Goal: Task Accomplishment & Management: Manage account settings

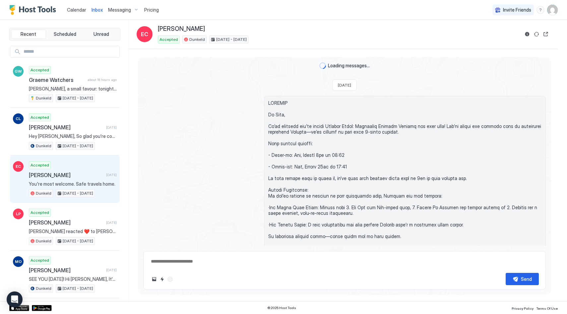
scroll to position [1422, 0]
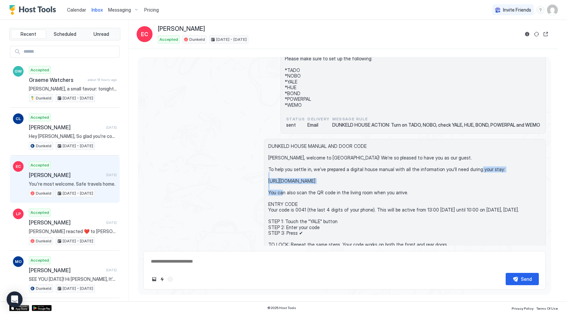
click at [112, 13] on div "Messaging" at bounding box center [123, 9] width 36 height 11
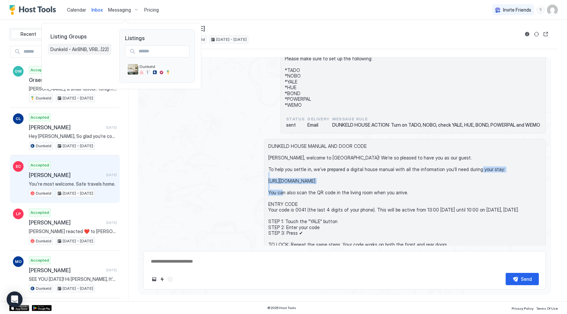
click at [89, 50] on span "Dunkeld - AirBNB, VRBO [DOMAIN_NAME]" at bounding box center [75, 49] width 50 height 6
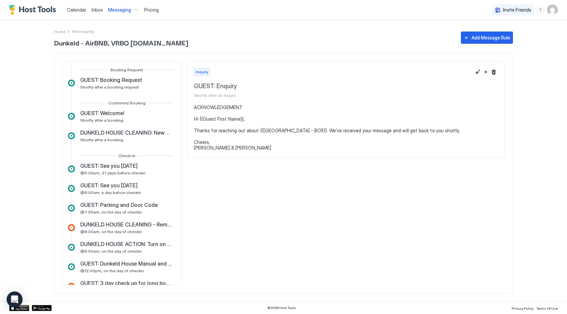
scroll to position [30, 0]
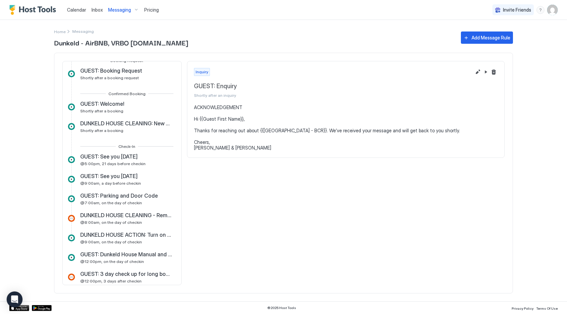
scroll to position [123, 0]
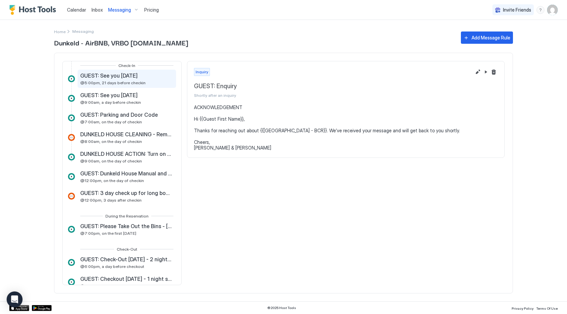
click at [99, 79] on span "GUEST: See you [DATE]" at bounding box center [108, 75] width 57 height 7
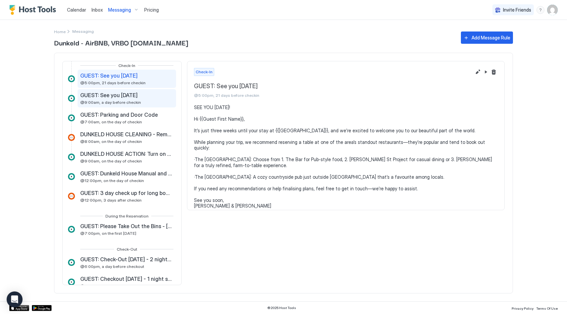
click at [120, 97] on span "GUEST: See you [DATE]" at bounding box center [108, 95] width 57 height 7
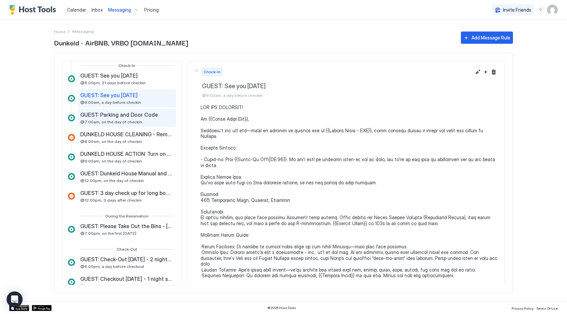
click at [122, 110] on div "GUEST: Parking and Door Code @7:00am, on the day of checkin" at bounding box center [127, 118] width 98 height 18
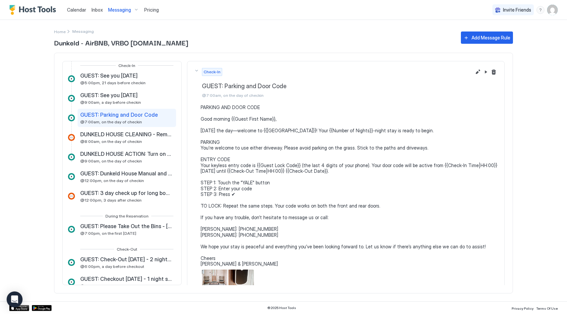
click at [123, 124] on div "GUEST: Parking and Door Code @7:00am, on the day of checkin" at bounding box center [127, 118] width 98 height 18
click at [129, 138] on div "DUNKELD HOUSE CLEANING - Reminder: Next Guest Checks in TODAY @8:00am, on the d…" at bounding box center [126, 137] width 93 height 13
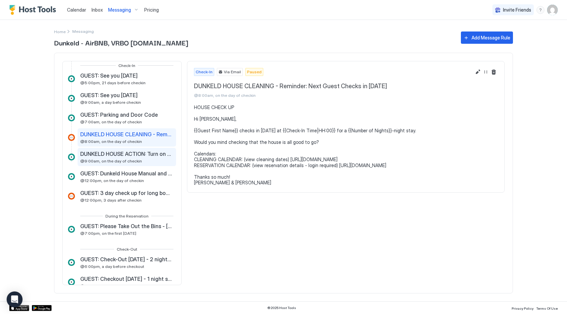
click at [130, 153] on span "DUNKELD HOUSE ACTION: Turn on TADO, NOBO, check YALE, HUE, BOND, POWERPAL and W…" at bounding box center [126, 153] width 92 height 7
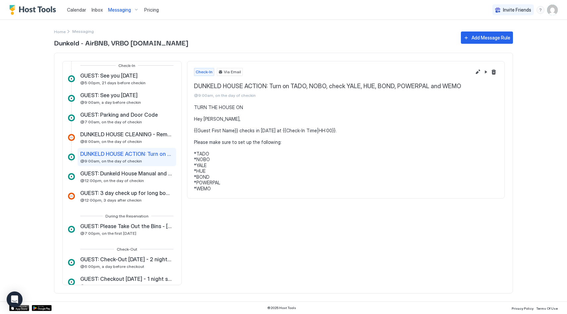
click at [134, 166] on div "Inquiry GUEST: Enquiry Shortly after an inquiry Booking Request GUEST: Booking …" at bounding box center [121, 173] width 119 height 224
click at [136, 177] on div "GUEST: Dunkeld House Manual and Door Code @12:00pm, on the day of checkin" at bounding box center [126, 176] width 93 height 13
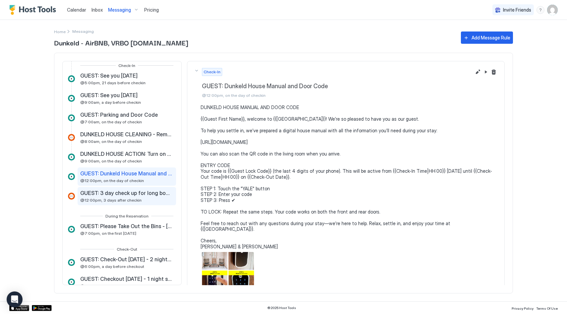
click at [139, 192] on span "GUEST: 3 day check up for long bookings" at bounding box center [126, 193] width 92 height 7
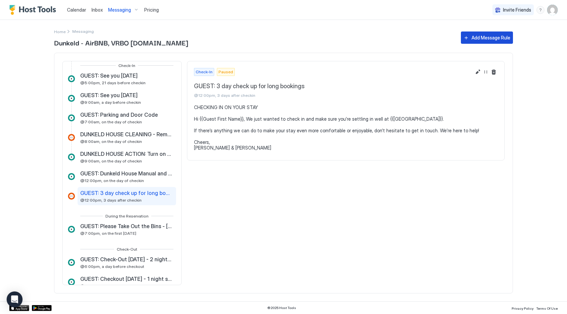
click at [496, 40] on div "Add Message Rule" at bounding box center [490, 37] width 39 height 7
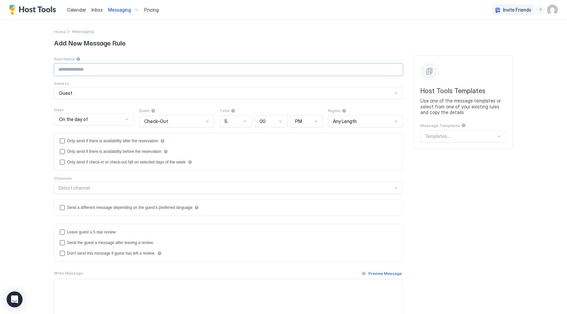
click at [103, 66] on input "Input Field" at bounding box center [228, 69] width 348 height 11
type input "**********"
click at [253, 46] on span "Add New Message Rule" at bounding box center [283, 42] width 459 height 10
click at [87, 119] on div "On the day of" at bounding box center [91, 119] width 64 height 6
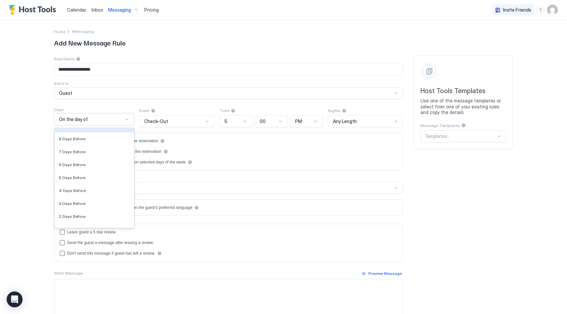
scroll to position [941, 0]
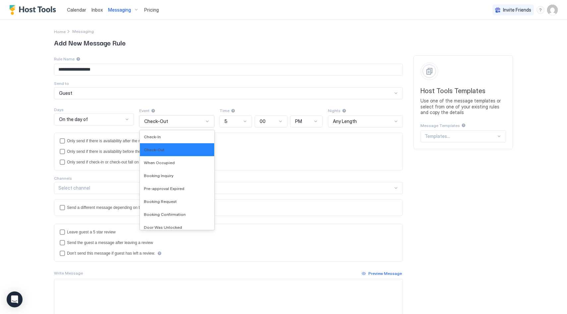
click at [181, 118] on div "Check-Out" at bounding box center [176, 121] width 75 height 12
click at [173, 134] on div "Check-In" at bounding box center [177, 136] width 74 height 13
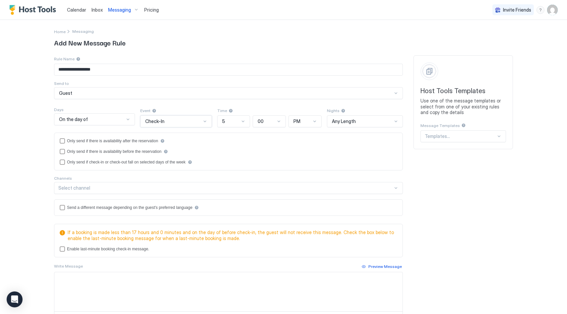
click at [104, 119] on div "On the day of" at bounding box center [91, 119] width 65 height 6
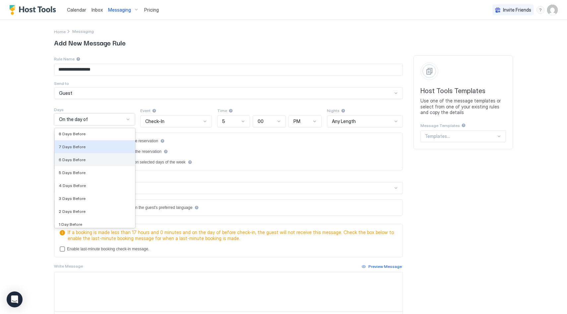
scroll to position [954, 0]
click at [101, 152] on div "7 Days Before" at bounding box center [95, 149] width 80 height 13
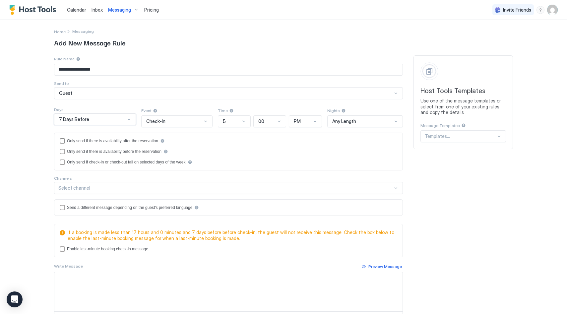
click at [118, 142] on div "Only send if there is availability after the reservation" at bounding box center [112, 141] width 91 height 5
click at [118, 152] on div "Only send if there is availability before the reservation" at bounding box center [114, 151] width 94 height 5
click at [121, 188] on div "Select channel" at bounding box center [225, 188] width 334 height 6
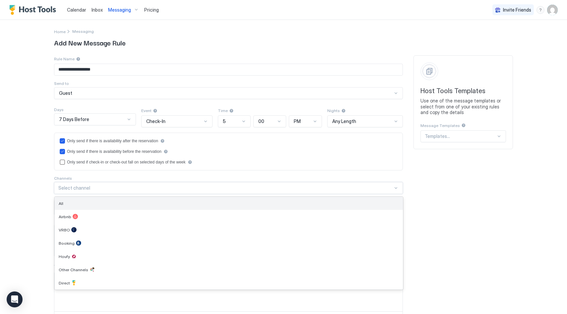
click at [115, 201] on div "All" at bounding box center [229, 203] width 340 height 5
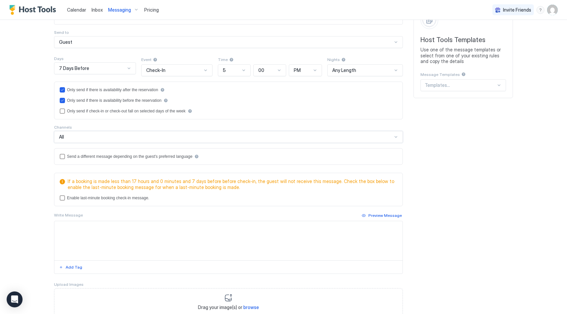
scroll to position [65, 0]
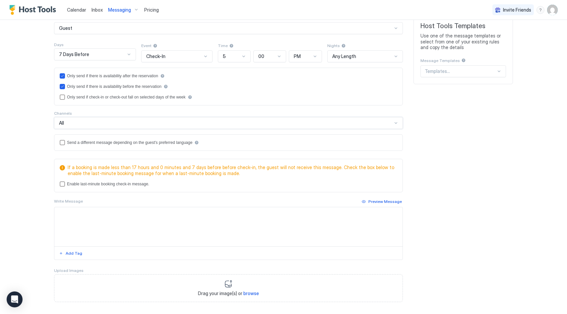
click at [104, 221] on textarea "Input Field" at bounding box center [228, 226] width 348 height 39
paste textarea "**********"
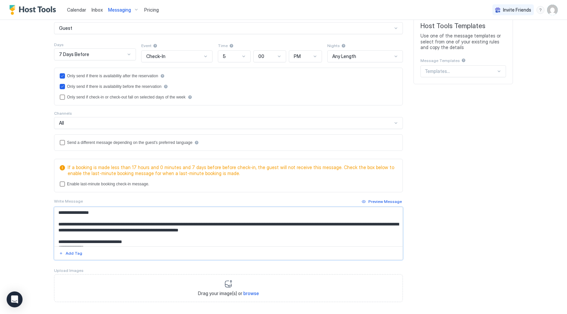
scroll to position [4, 0]
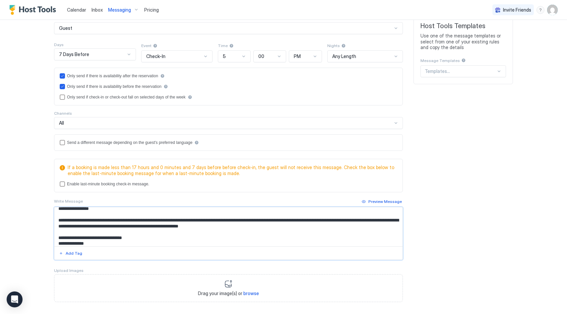
click at [89, 221] on textarea "**********" at bounding box center [228, 226] width 348 height 39
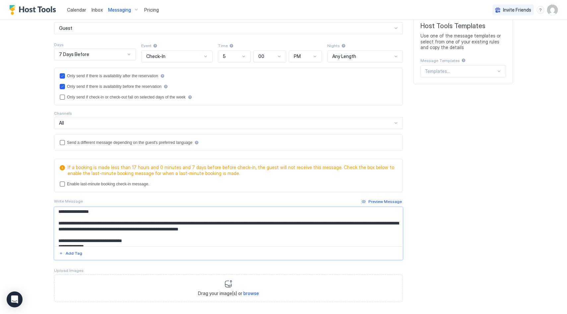
scroll to position [2, 0]
click at [338, 220] on textarea "**********" at bounding box center [228, 226] width 348 height 39
drag, startPoint x: 338, startPoint y: 221, endPoint x: 369, endPoint y: 221, distance: 31.2
click at [369, 221] on textarea "**********" at bounding box center [228, 226] width 348 height 39
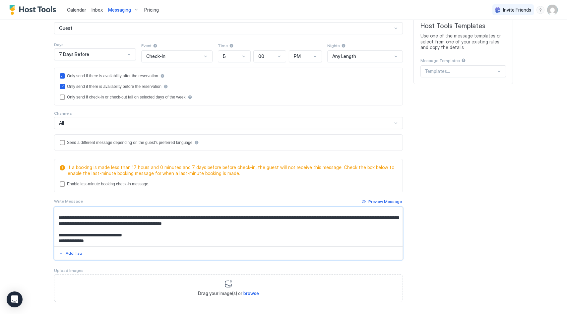
click at [162, 222] on textarea "**********" at bounding box center [228, 226] width 348 height 39
click at [134, 236] on textarea "**********" at bounding box center [228, 226] width 348 height 39
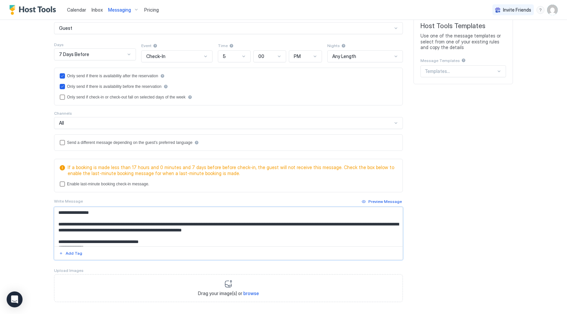
click at [281, 224] on textarea "**********" at bounding box center [228, 226] width 348 height 39
click at [151, 227] on textarea "**********" at bounding box center [228, 226] width 348 height 39
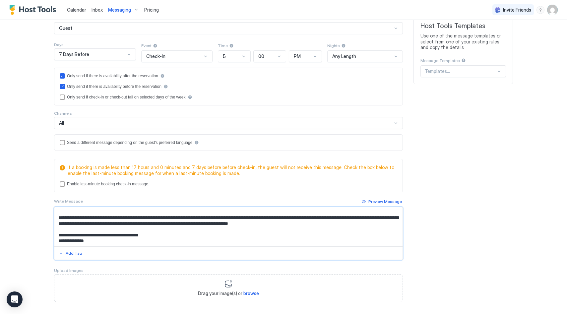
scroll to position [97, 0]
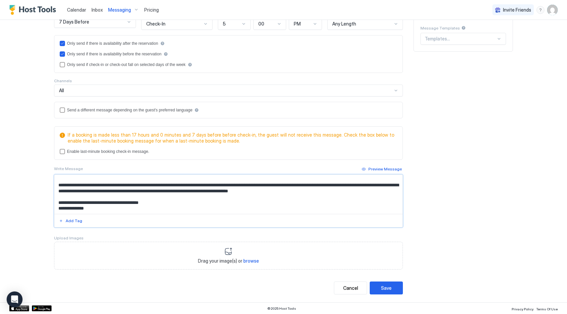
type textarea "**********"
click at [393, 284] on button "Save" at bounding box center [386, 287] width 33 height 13
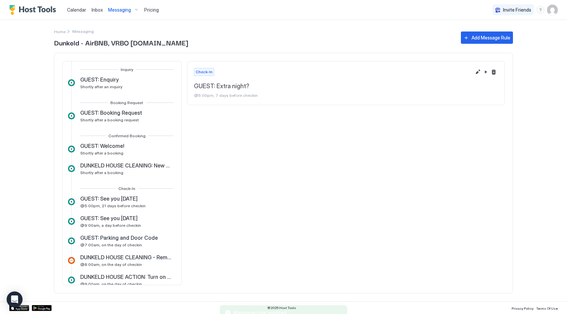
scroll to position [353, 0]
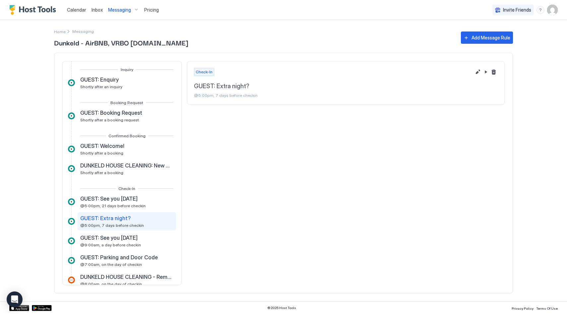
scroll to position [48, 0]
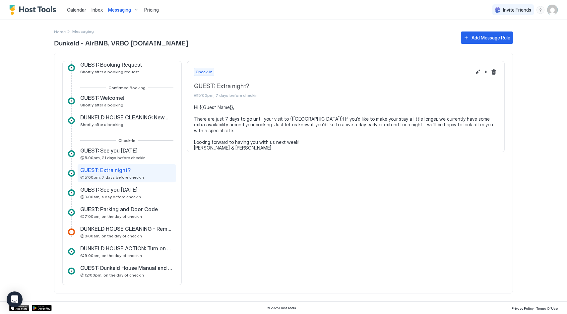
click at [117, 12] on span "Messaging" at bounding box center [119, 10] width 23 height 6
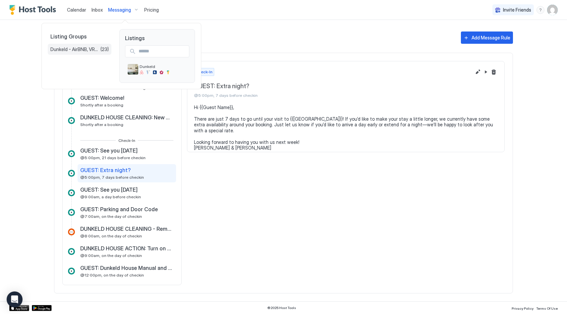
click at [73, 46] on span "Dunkeld - AirBNB, VRBO [DOMAIN_NAME]" at bounding box center [75, 49] width 50 height 6
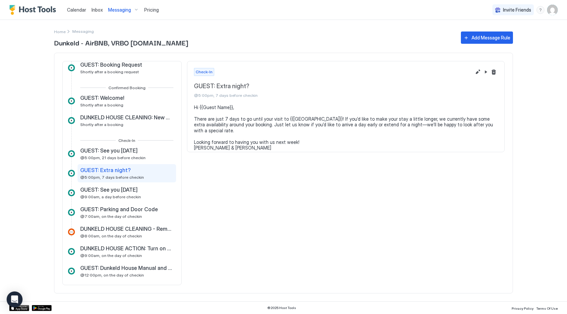
click at [98, 8] on span "Inbox" at bounding box center [96, 10] width 11 height 6
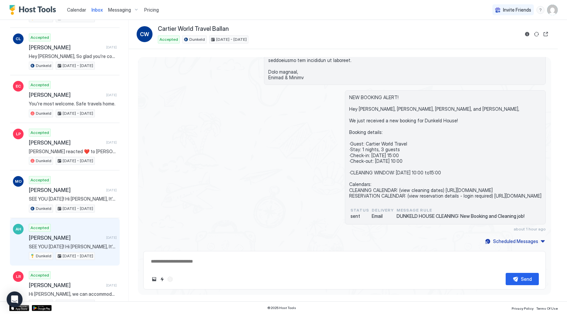
scroll to position [127, 0]
click at [68, 236] on span "[PERSON_NAME]" at bounding box center [66, 238] width 75 height 7
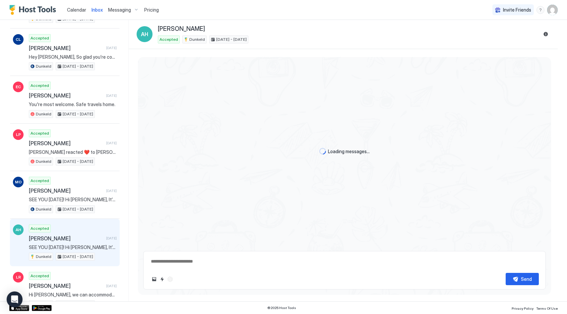
scroll to position [248, 0]
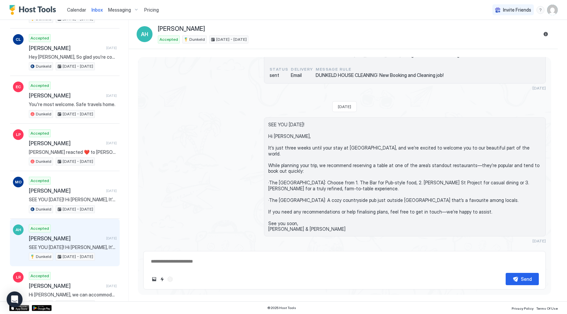
click at [510, 250] on div "Scheduled Messages" at bounding box center [515, 253] width 45 height 7
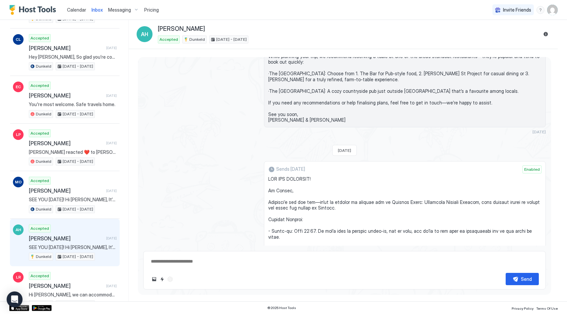
scroll to position [358, 0]
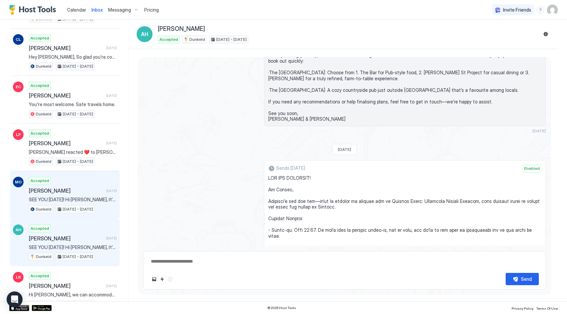
click at [80, 183] on div "Accepted Michael O'Brien 10 days ago SEE YOU IN 3 WEEKS! Hi Michael, It’s just …" at bounding box center [73, 195] width 88 height 36
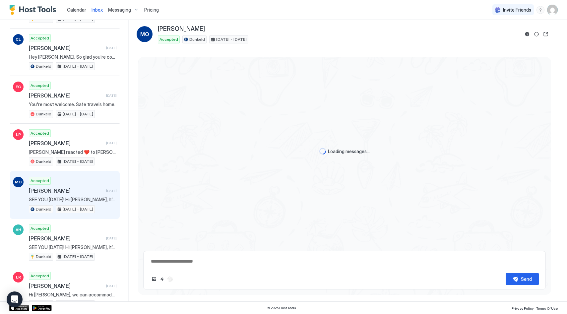
scroll to position [356, 0]
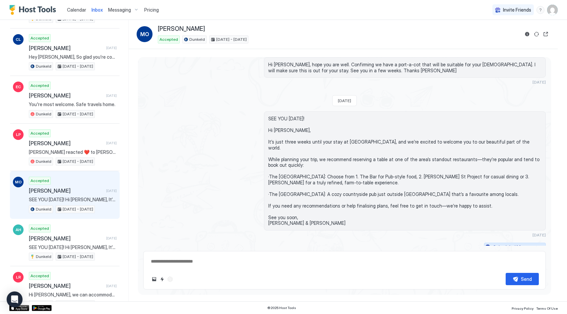
click at [529, 244] on div "Scheduled Messages" at bounding box center [515, 247] width 45 height 7
type textarea "*"
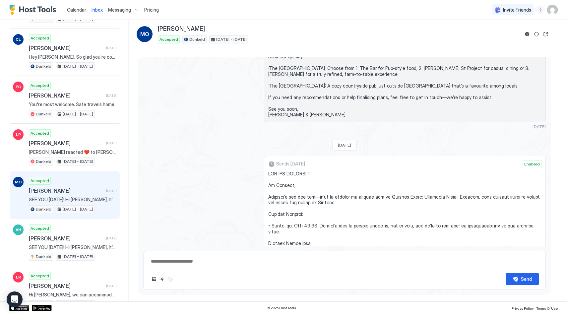
scroll to position [465, 0]
click at [111, 13] on div "Messaging" at bounding box center [123, 9] width 36 height 11
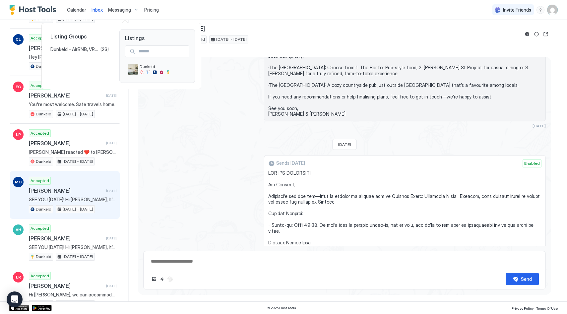
click at [120, 8] on div at bounding box center [283, 157] width 567 height 314
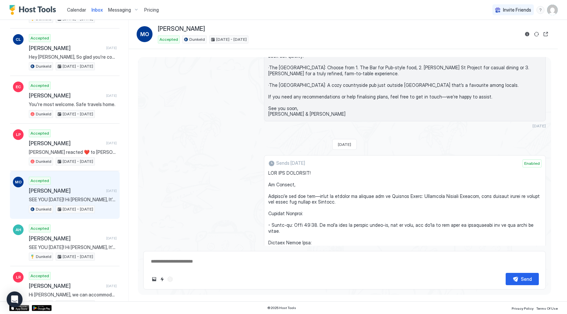
click at [120, 10] on span "Messaging" at bounding box center [119, 10] width 23 height 6
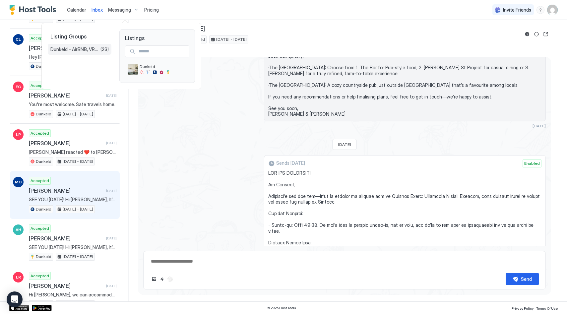
click at [75, 44] on div "Dunkeld - AirBNB, VRBO Booking.com (23)" at bounding box center [80, 49] width 64 height 11
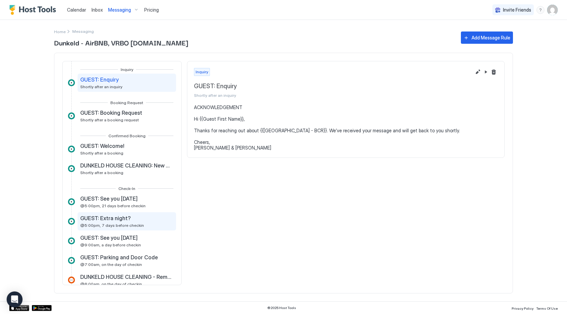
click at [139, 218] on div "GUEST: Extra night? @5:00pm, 7 days before checkin" at bounding box center [126, 221] width 93 height 13
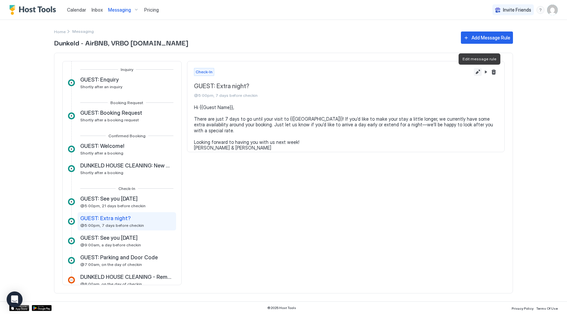
click at [479, 72] on button "Edit message rule" at bounding box center [478, 72] width 8 height 8
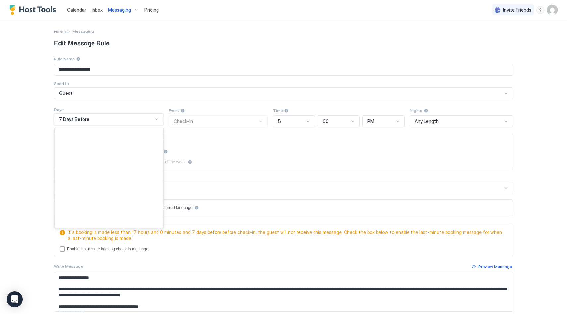
click at [58, 119] on div "7 Days Before" at bounding box center [108, 119] width 109 height 12
type input "*"
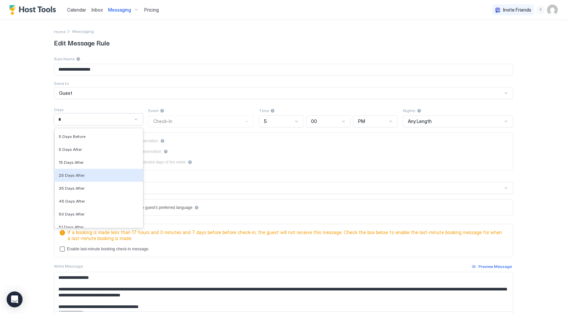
scroll to position [218, 0]
click at [92, 136] on div "5 Days Before" at bounding box center [99, 137] width 80 height 5
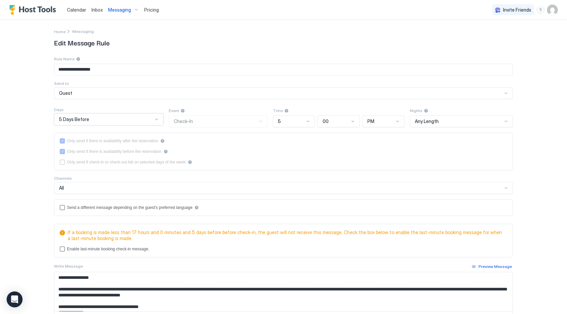
click at [90, 286] on textarea "**********" at bounding box center [283, 291] width 458 height 39
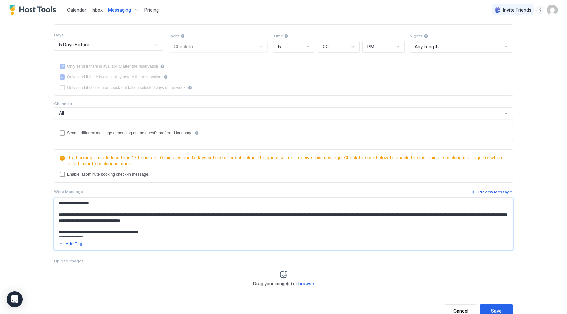
scroll to position [97, 0]
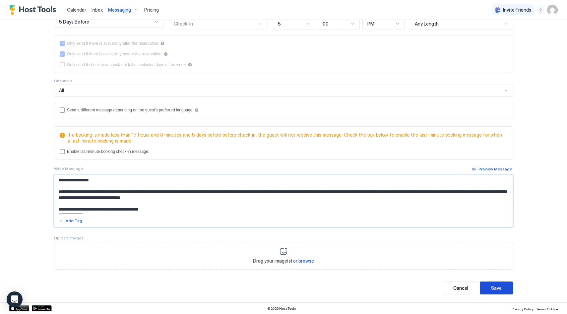
type textarea "**********"
click at [494, 285] on div "Save" at bounding box center [496, 287] width 11 height 7
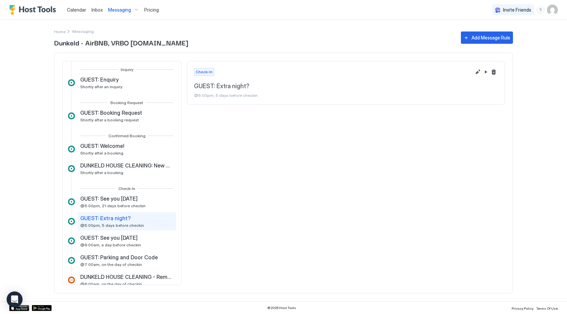
scroll to position [48, 0]
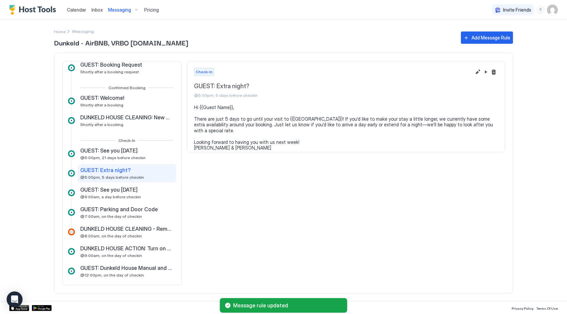
click at [100, 10] on span "Inbox" at bounding box center [96, 10] width 11 height 6
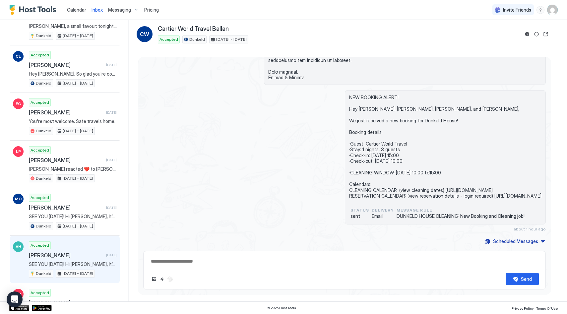
scroll to position [109, 0]
click at [77, 251] on div "Accepted Alison Hoffmann 12 days ago SEE YOU IN 3 WEEKS! Hi Alison, It’s just t…" at bounding box center [73, 260] width 88 height 36
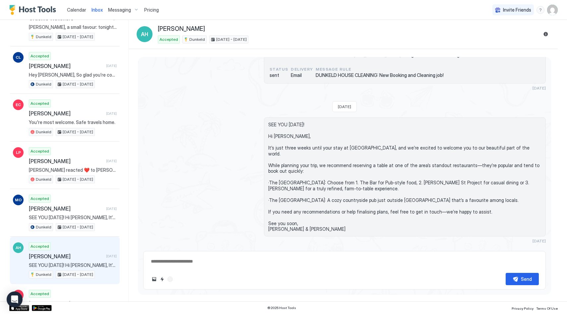
click at [528, 250] on div "Scheduled Messages" at bounding box center [515, 253] width 45 height 7
type textarea "*"
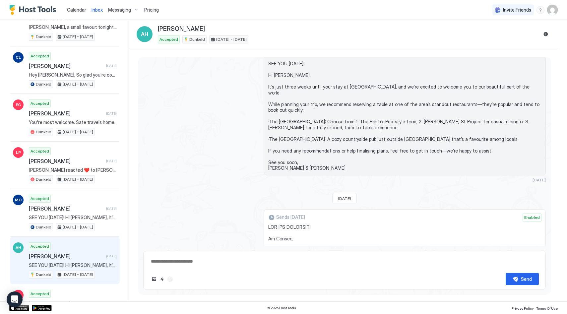
scroll to position [330, 0]
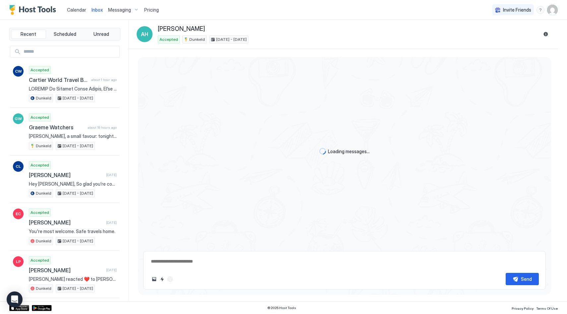
type textarea "*"
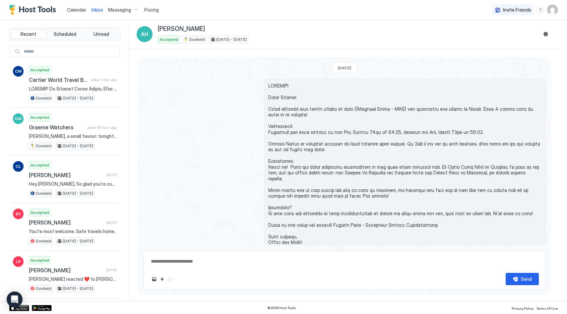
scroll to position [248, 0]
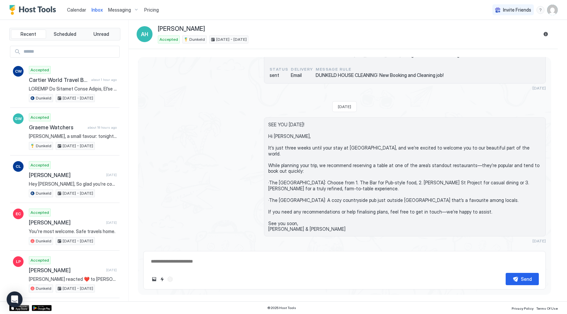
click at [518, 250] on div "Scheduled Messages" at bounding box center [515, 253] width 45 height 7
type textarea "*"
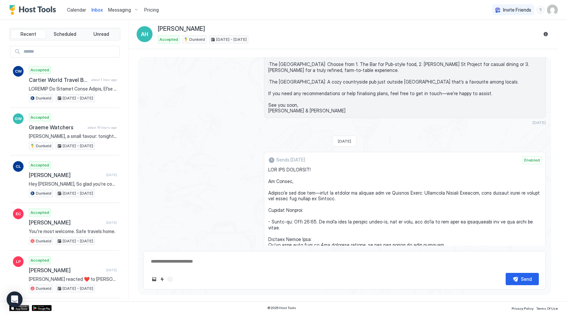
scroll to position [361, 0]
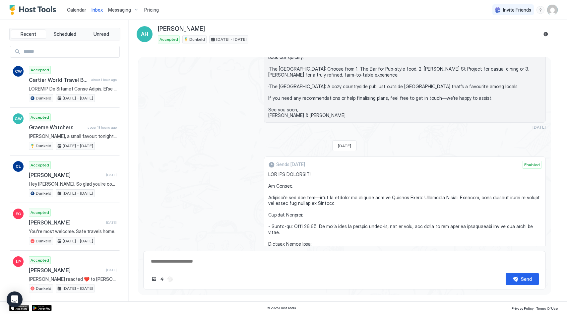
click at [83, 9] on span "Calendar" at bounding box center [76, 10] width 19 height 6
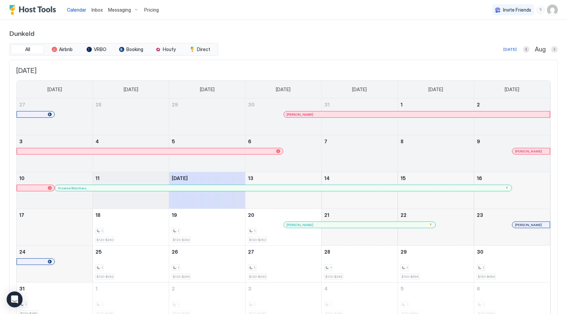
click at [114, 10] on span "Messaging" at bounding box center [119, 10] width 23 height 6
